Goal: Task Accomplishment & Management: Manage account settings

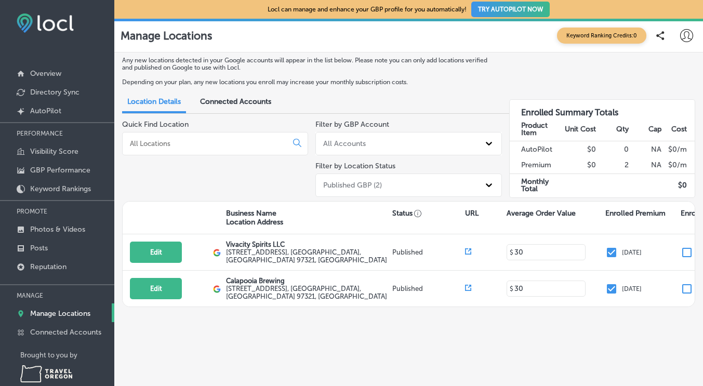
click at [370, 340] on div "Any new locations detected in your Google accounts will appear in the list belo…" at bounding box center [408, 203] width 588 height 302
click at [151, 289] on button "Edit" at bounding box center [156, 288] width 52 height 21
select select "US"
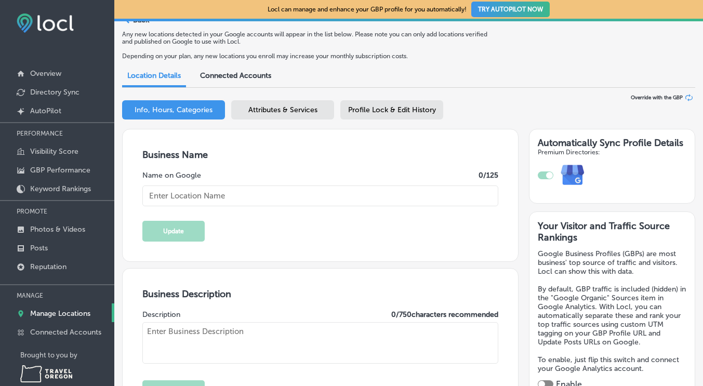
scroll to position [104, 0]
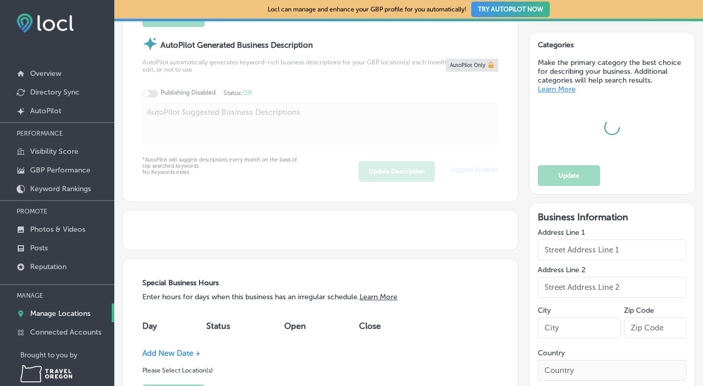
type textarea "Here at Calapooia Brewing, we are brewing some of the finest microbrews in the …"
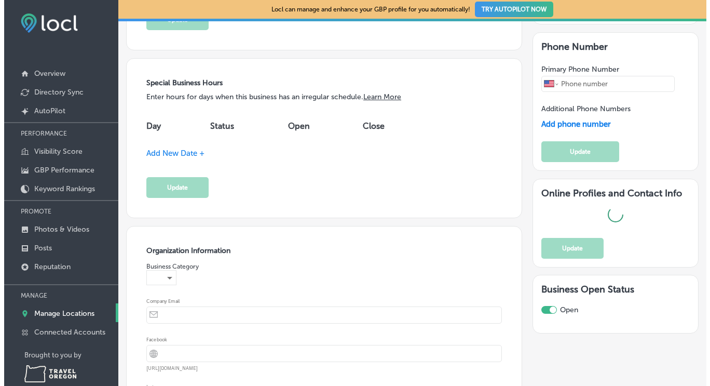
scroll to position [1028, 0]
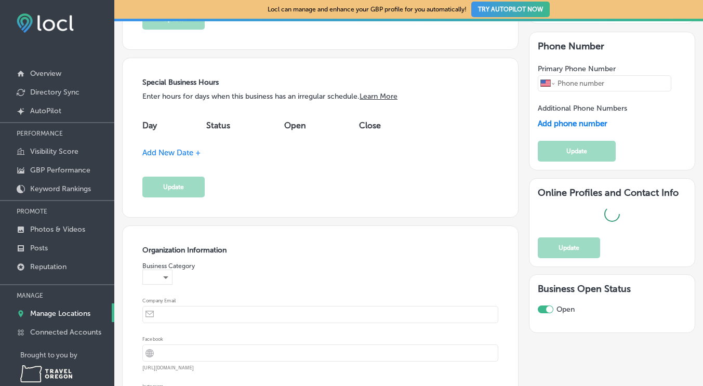
type input "[URL][DOMAIN_NAME]"
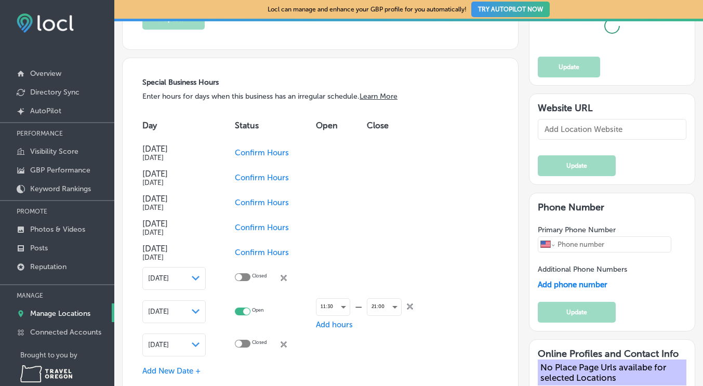
type input "[STREET_ADDRESS]"
type input "[GEOGRAPHIC_DATA]"
type input "97321"
type input "US"
type input "[URL][DOMAIN_NAME]"
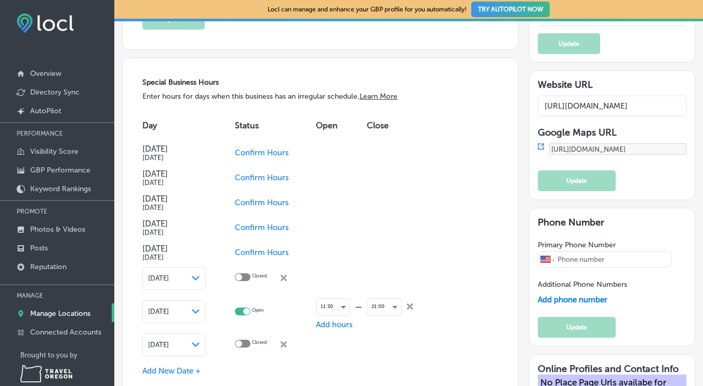
type input "Calapooia Brewing"
click at [269, 150] on span "Confirm Hours" at bounding box center [262, 152] width 54 height 9
click at [245, 149] on div at bounding box center [243, 151] width 16 height 8
checkbox input "true"
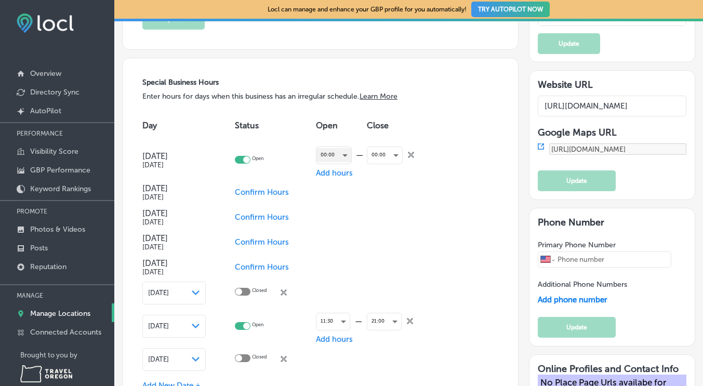
click at [346, 155] on div "00:00" at bounding box center [333, 155] width 35 height 14
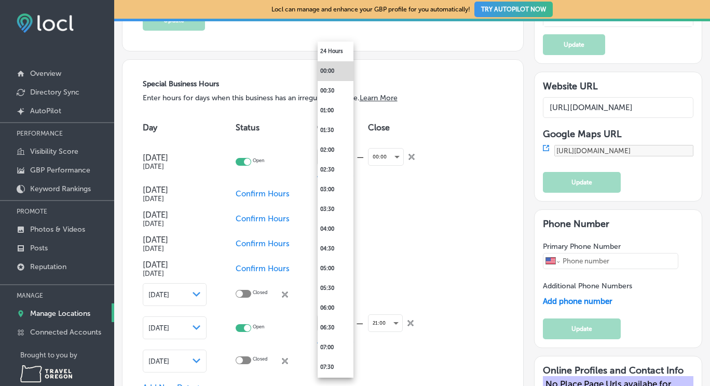
scroll to position [1029, 0]
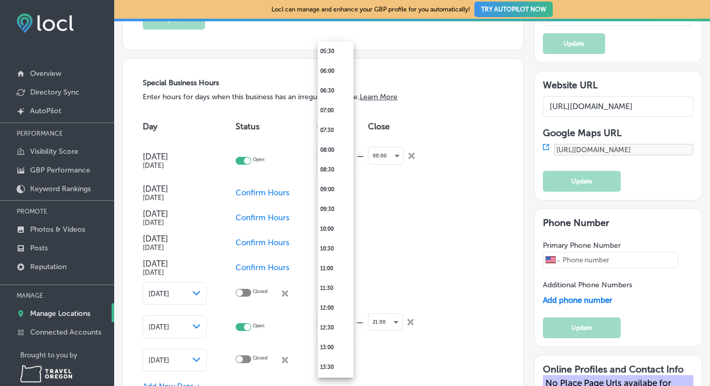
type input "[PHONE_NUMBER]"
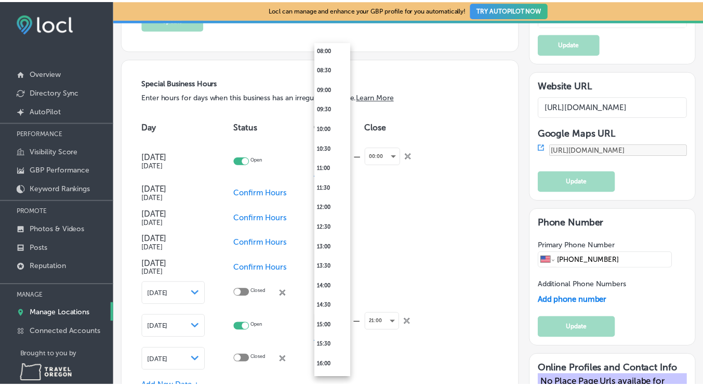
scroll to position [415, 0]
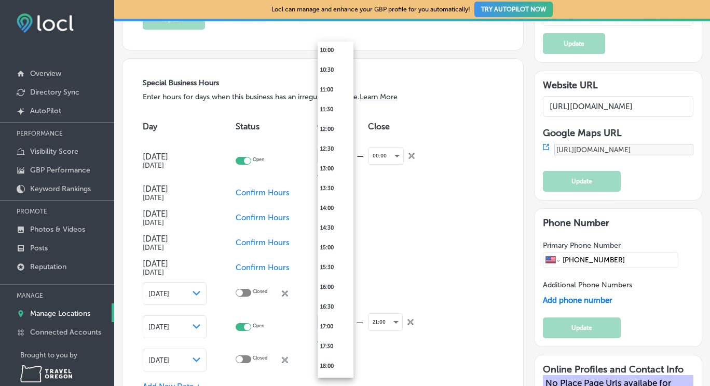
click at [329, 104] on li "11:30" at bounding box center [336, 110] width 36 height 20
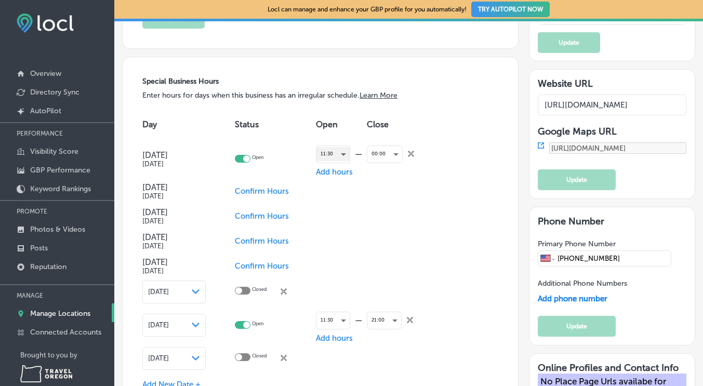
scroll to position [1028, 0]
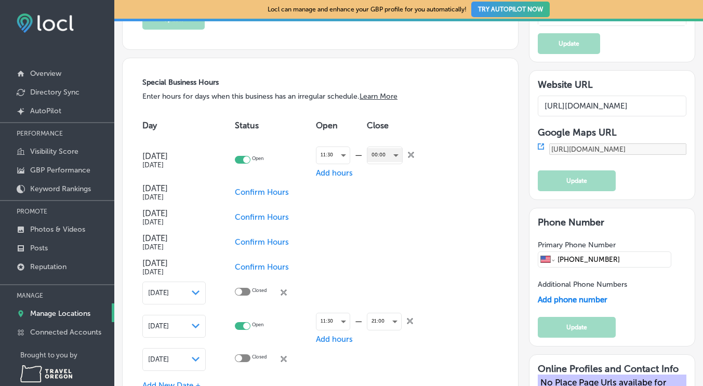
click at [390, 154] on div "00:00" at bounding box center [384, 155] width 35 height 14
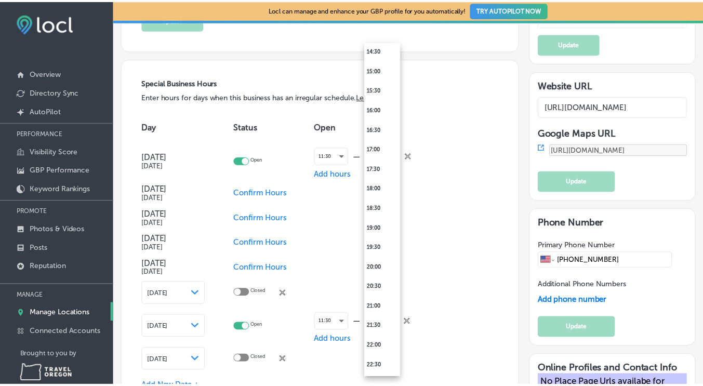
scroll to position [651, 0]
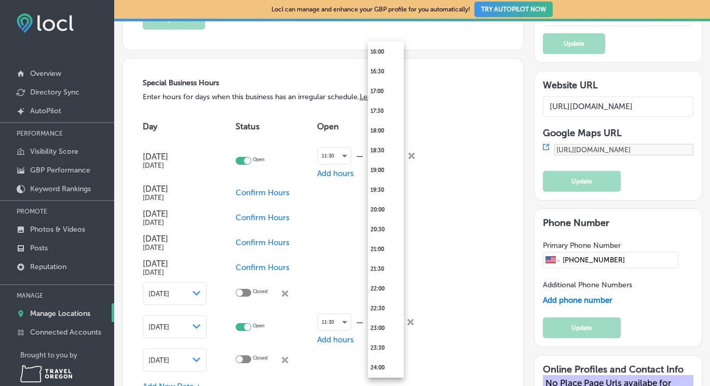
click at [390, 250] on li "21:00" at bounding box center [386, 249] width 36 height 20
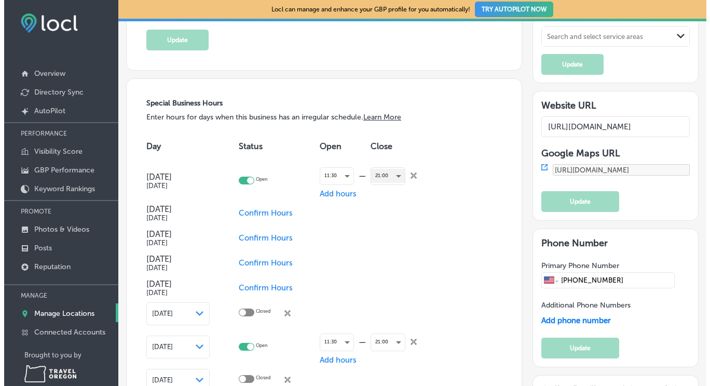
scroll to position [1028, 0]
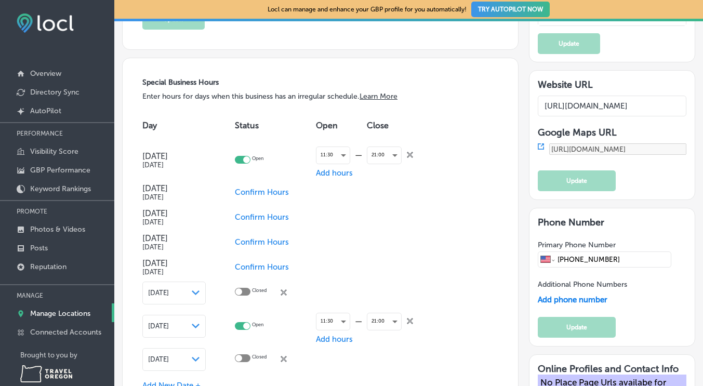
click at [275, 189] on span "Confirm Hours" at bounding box center [262, 191] width 54 height 9
click at [240, 189] on div at bounding box center [238, 190] width 7 height 7
checkbox input "true"
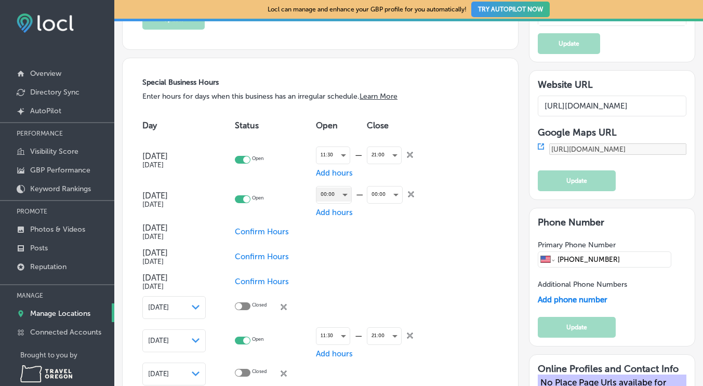
click at [349, 191] on div "00:00" at bounding box center [333, 194] width 35 height 14
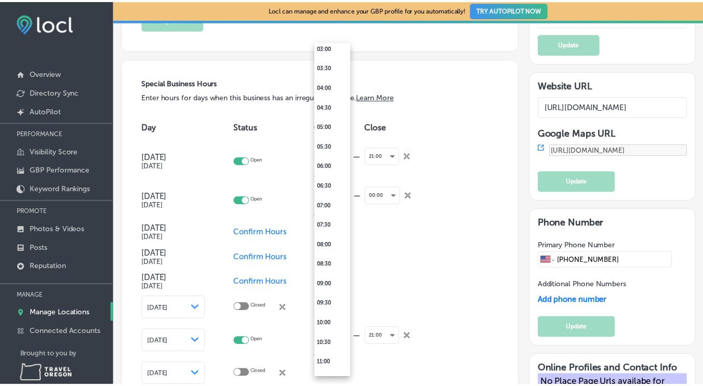
scroll to position [208, 0]
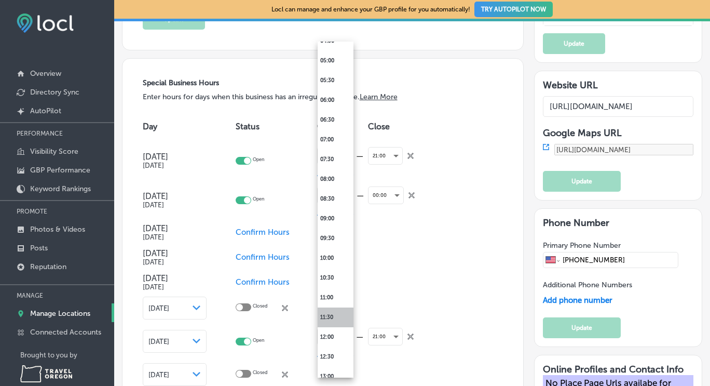
click at [336, 317] on li "11:30" at bounding box center [336, 317] width 36 height 20
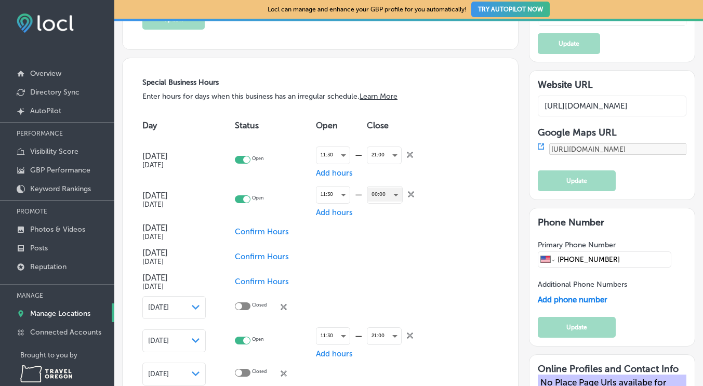
click at [381, 197] on div "00:00" at bounding box center [384, 194] width 35 height 14
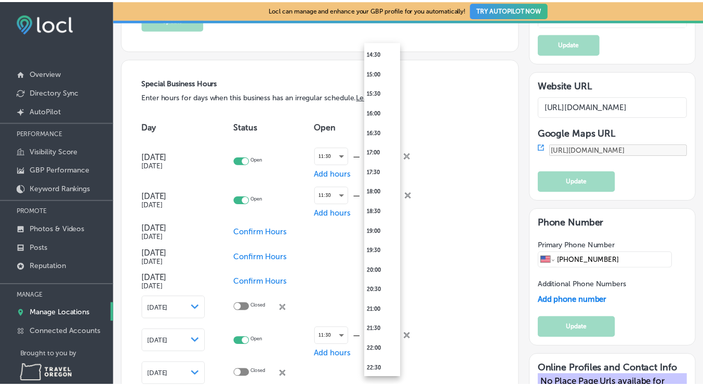
scroll to position [623, 0]
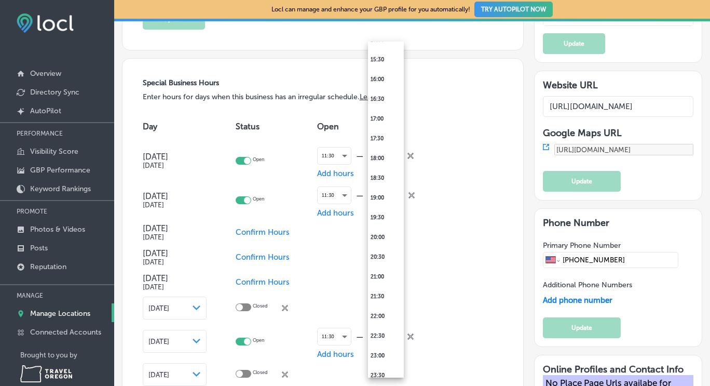
click at [379, 278] on li "21:00" at bounding box center [386, 277] width 36 height 20
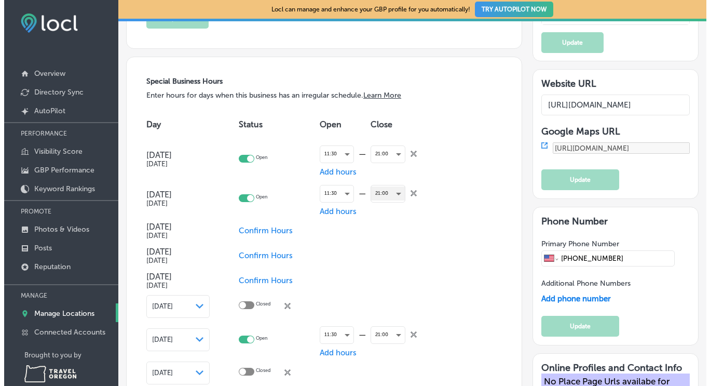
scroll to position [1028, 0]
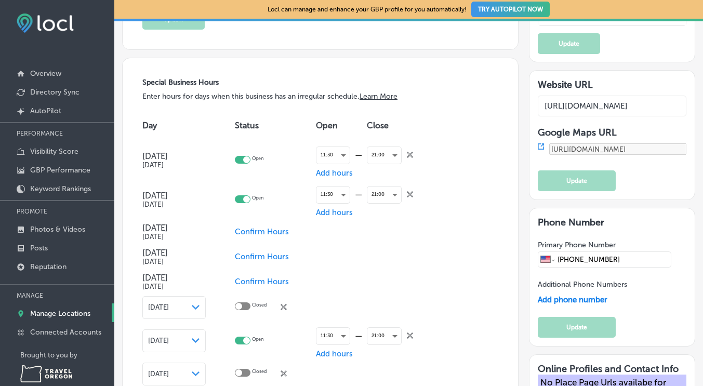
click at [470, 218] on div "Day Status Open Close [DATE] [DATE] Open 11:30 — Add hours 21:00 close Created …" at bounding box center [320, 249] width 356 height 276
click at [275, 230] on span "Confirm Hours" at bounding box center [262, 231] width 54 height 9
click at [254, 227] on p "Closed" at bounding box center [259, 231] width 15 height 10
click at [249, 228] on div at bounding box center [243, 230] width 16 height 8
checkbox input "true"
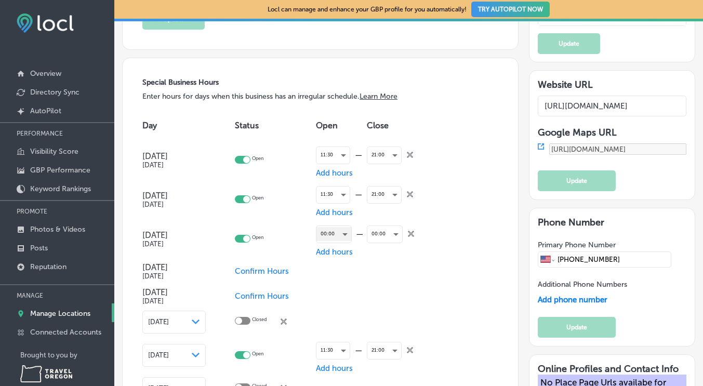
click at [349, 232] on div "00:00" at bounding box center [333, 234] width 35 height 14
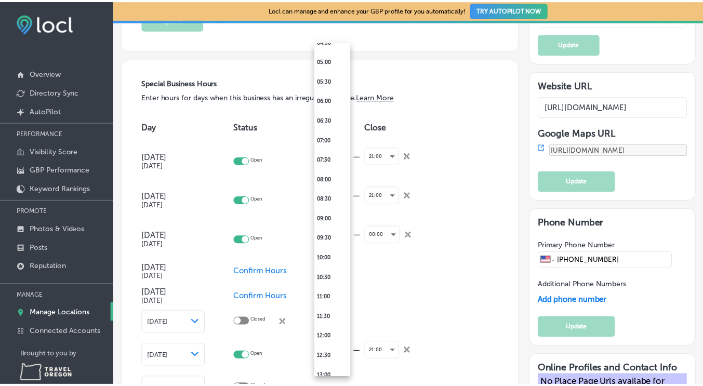
scroll to position [312, 0]
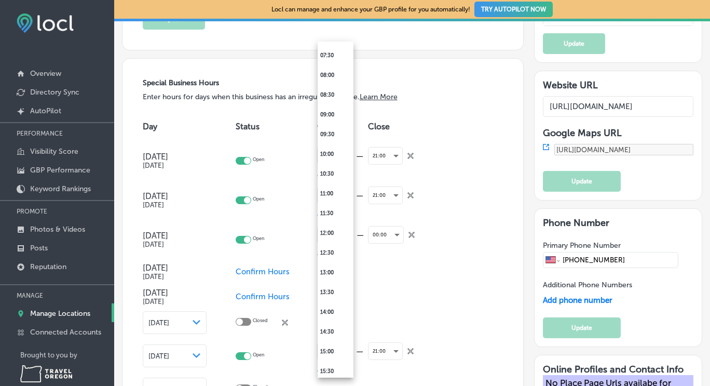
click at [332, 218] on li "11:30" at bounding box center [336, 214] width 36 height 20
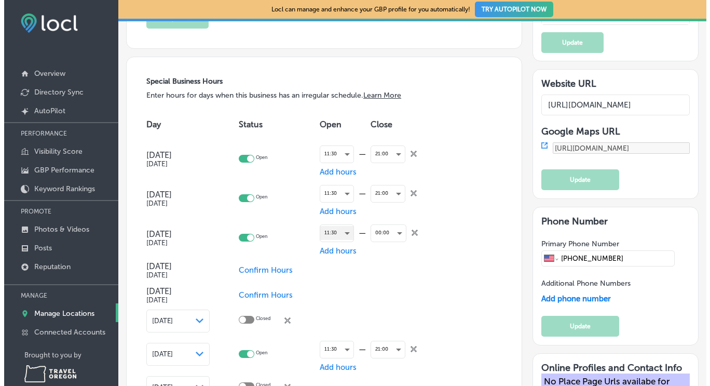
scroll to position [1028, 0]
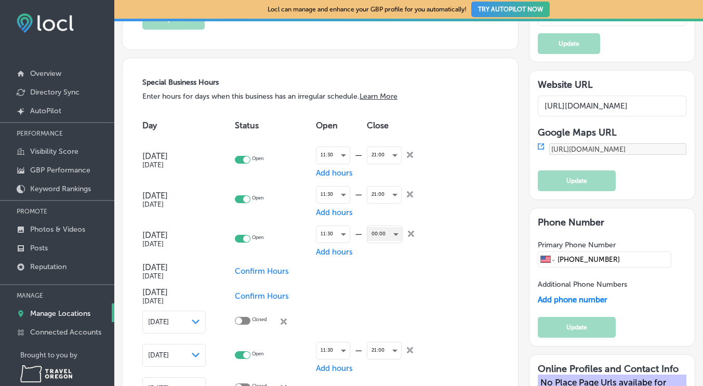
click at [387, 235] on div "00:00" at bounding box center [384, 234] width 35 height 14
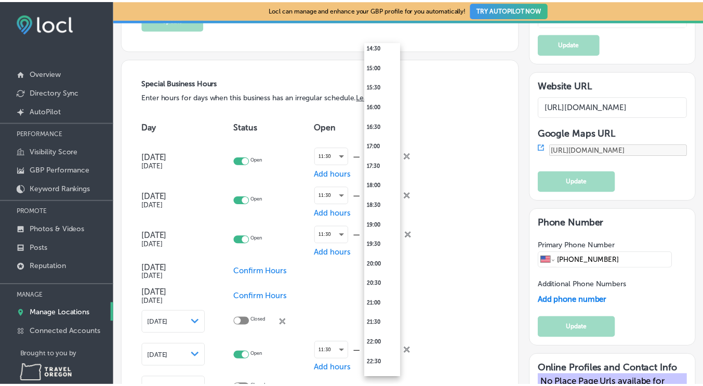
scroll to position [651, 0]
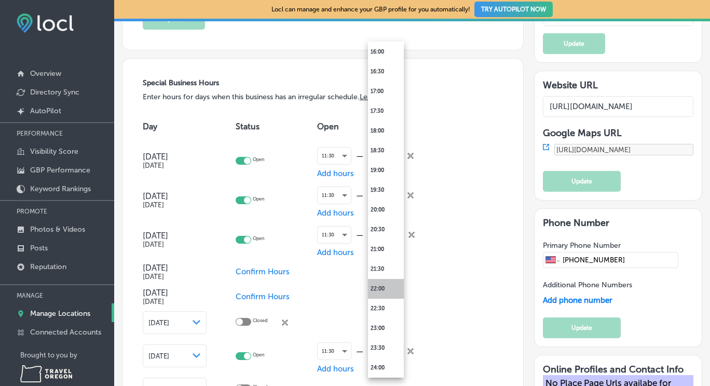
click at [387, 286] on li "22:00" at bounding box center [386, 289] width 36 height 20
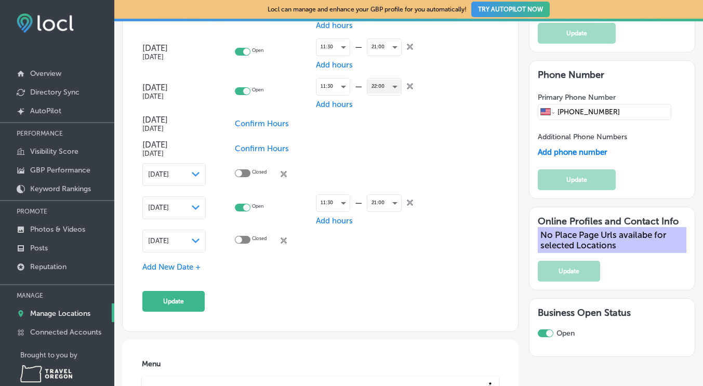
scroll to position [1184, 0]
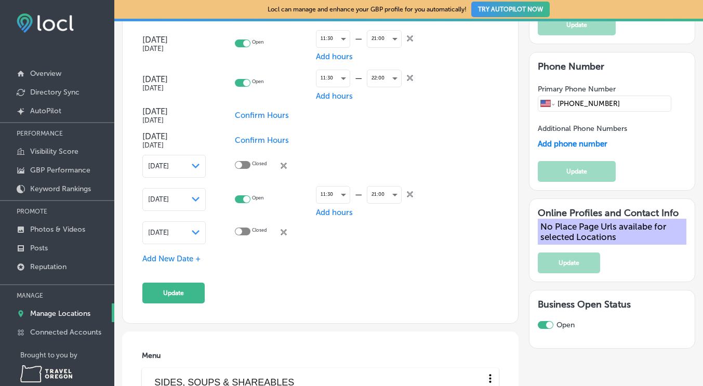
click at [187, 291] on button "Update" at bounding box center [173, 292] width 62 height 21
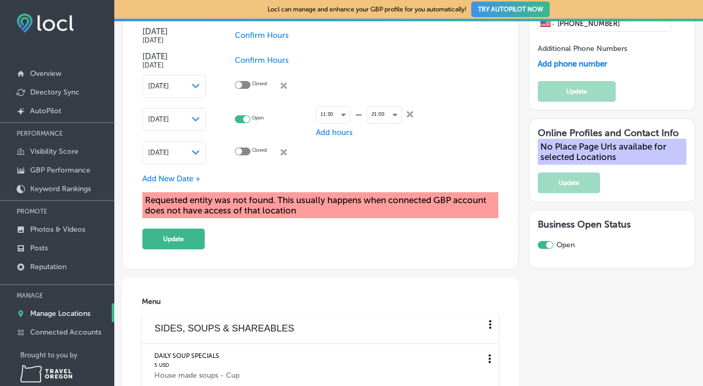
scroll to position [1246, 0]
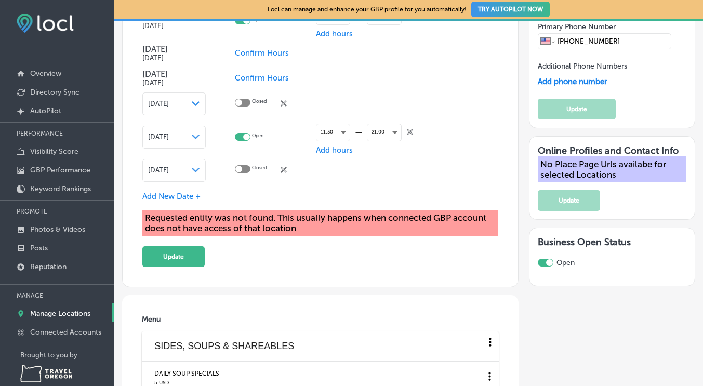
click at [335, 227] on div "Requested entity was not found. This usually happens when connected GBP account…" at bounding box center [320, 223] width 356 height 26
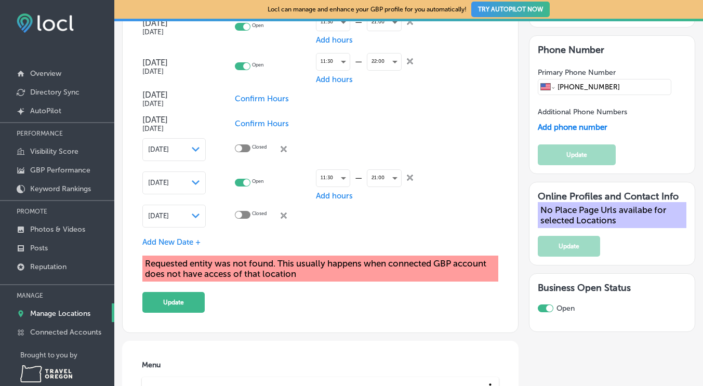
scroll to position [1194, 0]
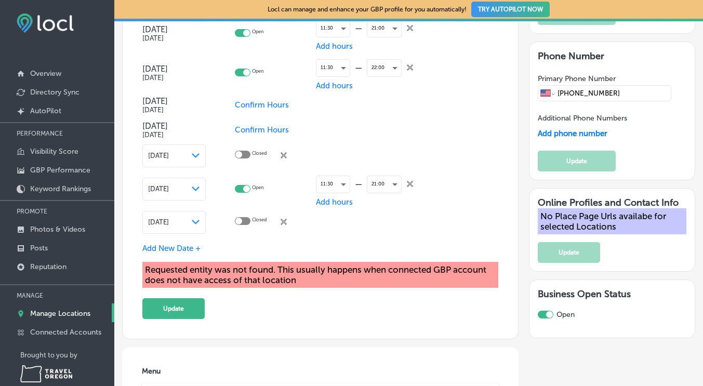
click at [172, 300] on button "Update" at bounding box center [173, 308] width 62 height 21
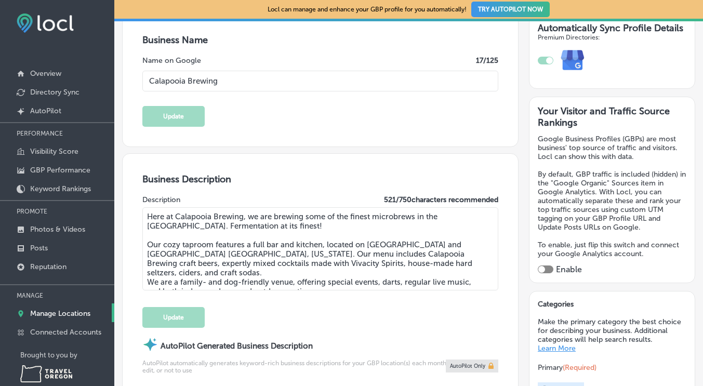
scroll to position [0, 0]
